Goal: Task Accomplishment & Management: Manage account settings

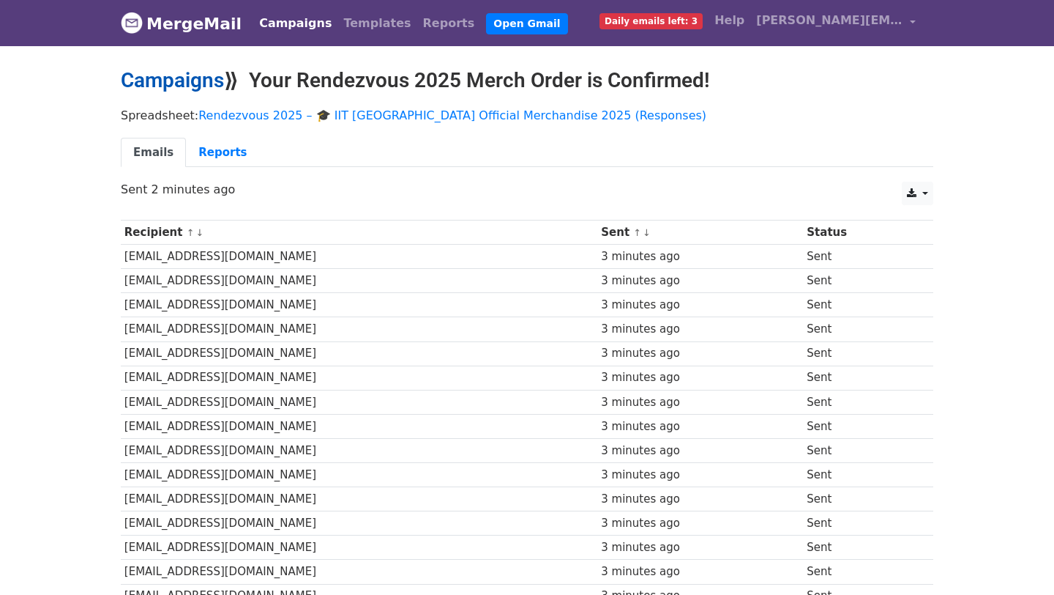
click at [184, 84] on link "Campaigns" at bounding box center [172, 80] width 103 height 24
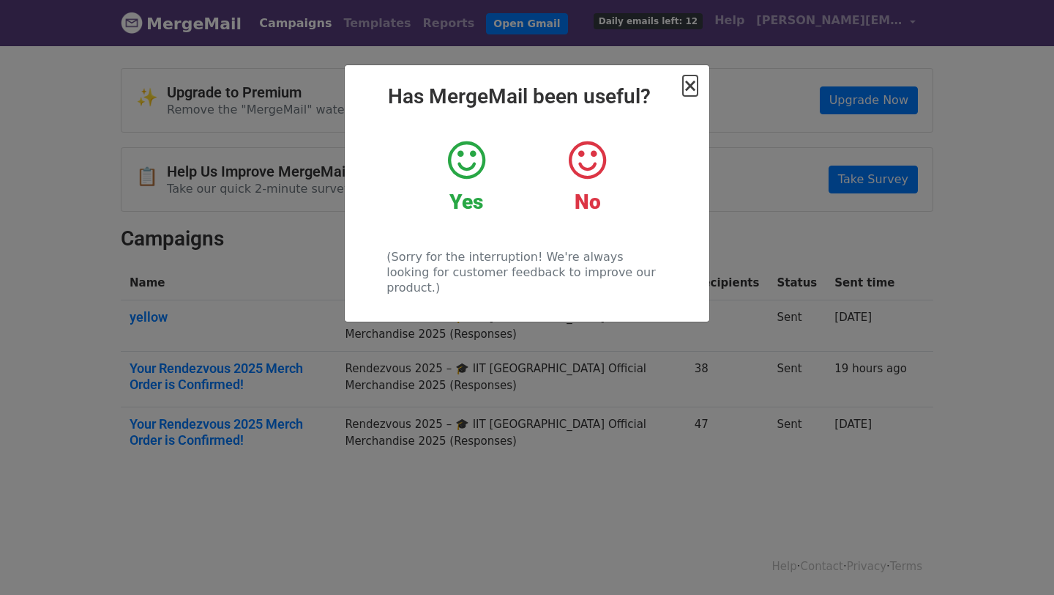
click at [695, 85] on span "×" at bounding box center [690, 85] width 15 height 21
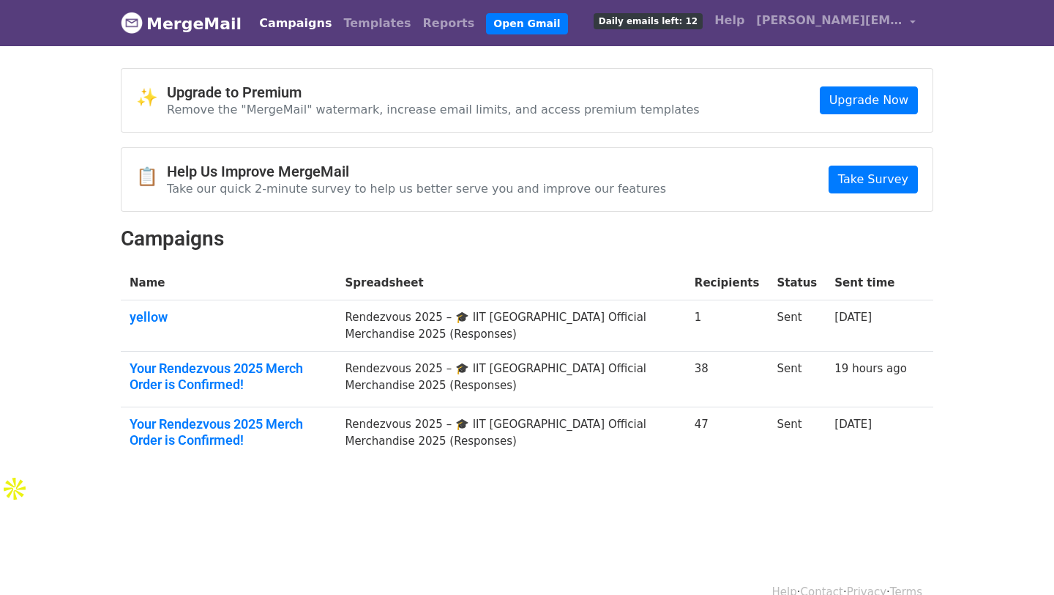
scroll to position [1, 0]
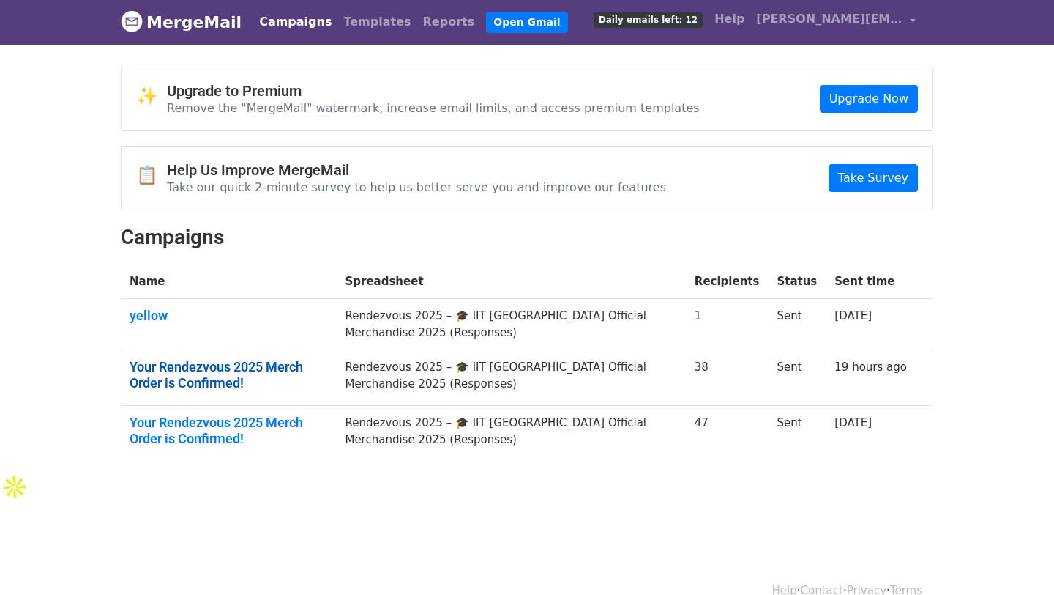
click at [215, 365] on link "Your Rendezvous 2025 Merch Order is Confirmed!" at bounding box center [229, 374] width 198 height 31
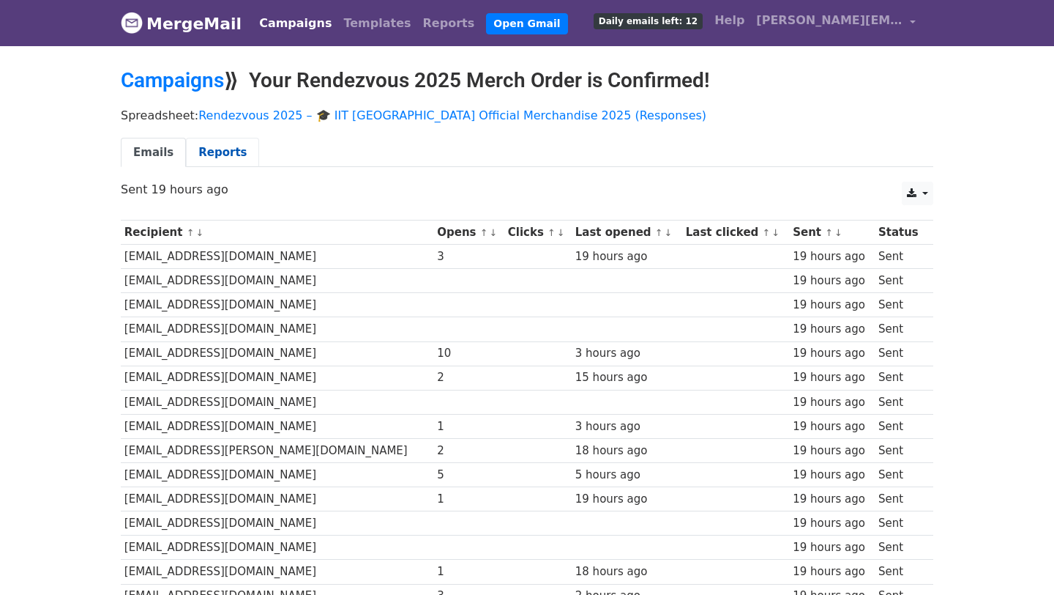
click at [214, 146] on link "Reports" at bounding box center [222, 153] width 73 height 30
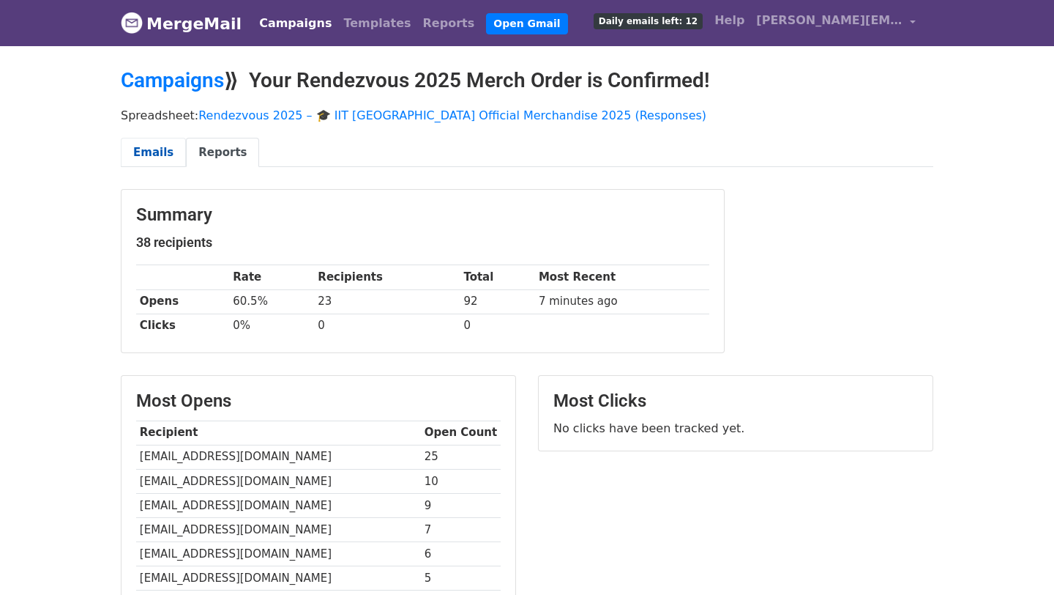
click at [156, 147] on link "Emails" at bounding box center [153, 153] width 65 height 30
